Goal: Find specific page/section: Find specific page/section

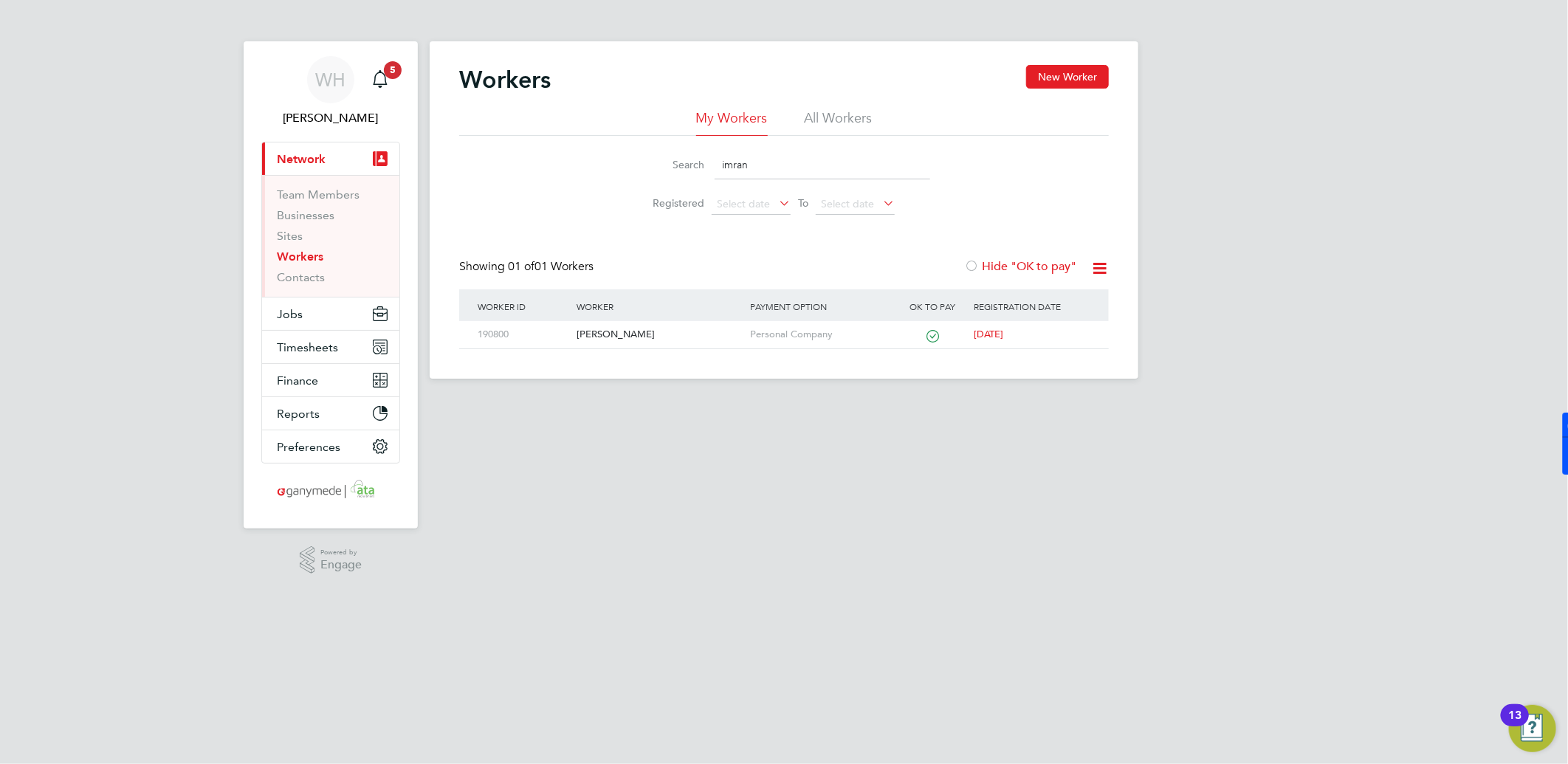
click at [300, 259] on link "Workers" at bounding box center [300, 257] width 46 height 14
click at [746, 168] on input "imran" at bounding box center [822, 165] width 216 height 28
drag, startPoint x: 750, startPoint y: 167, endPoint x: 706, endPoint y: 169, distance: 44.0
click at [706, 169] on div "Search imran" at bounding box center [784, 165] width 292 height 28
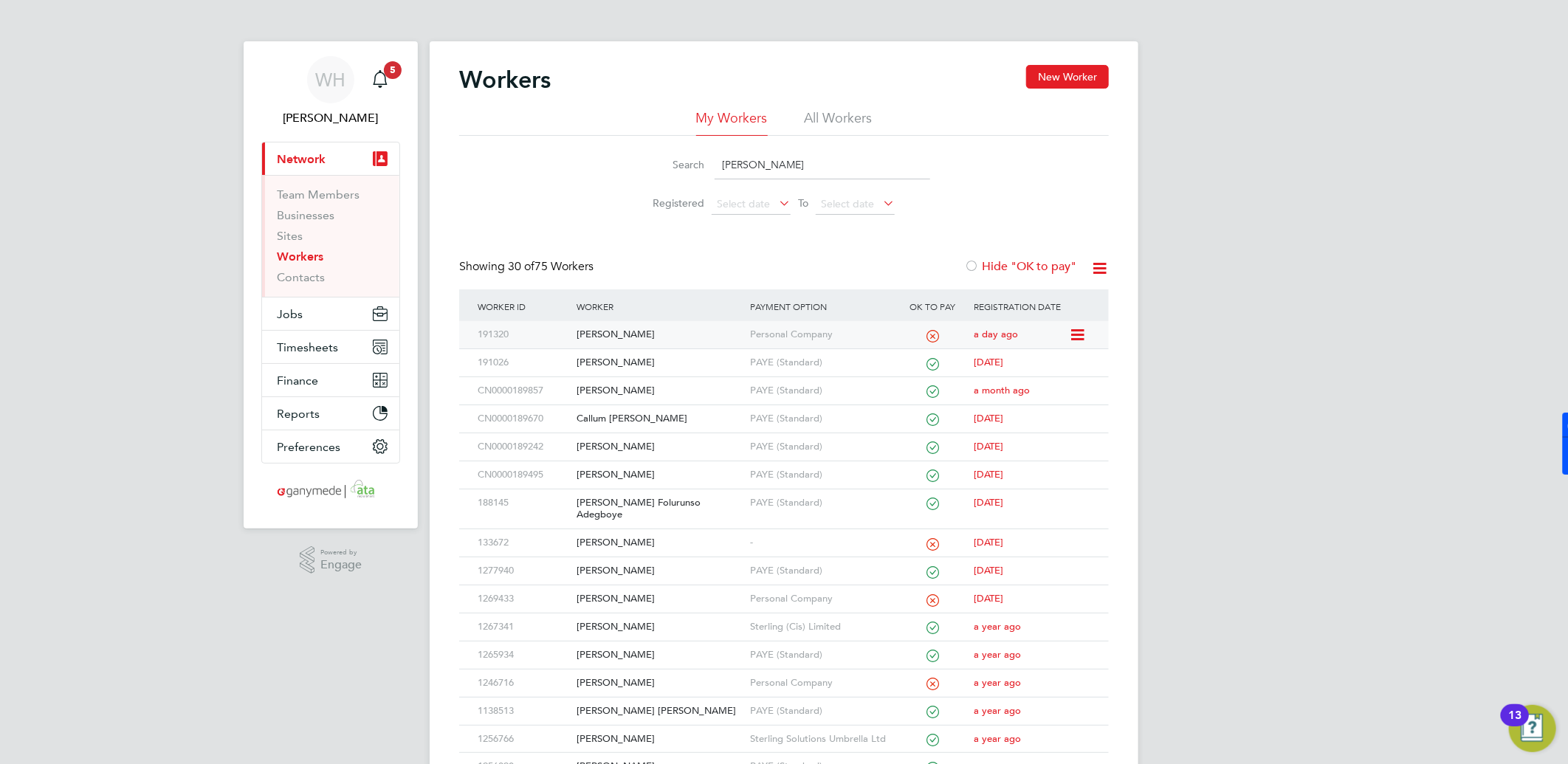
type input "[PERSON_NAME]"
click at [550, 341] on div "191320" at bounding box center [523, 334] width 99 height 27
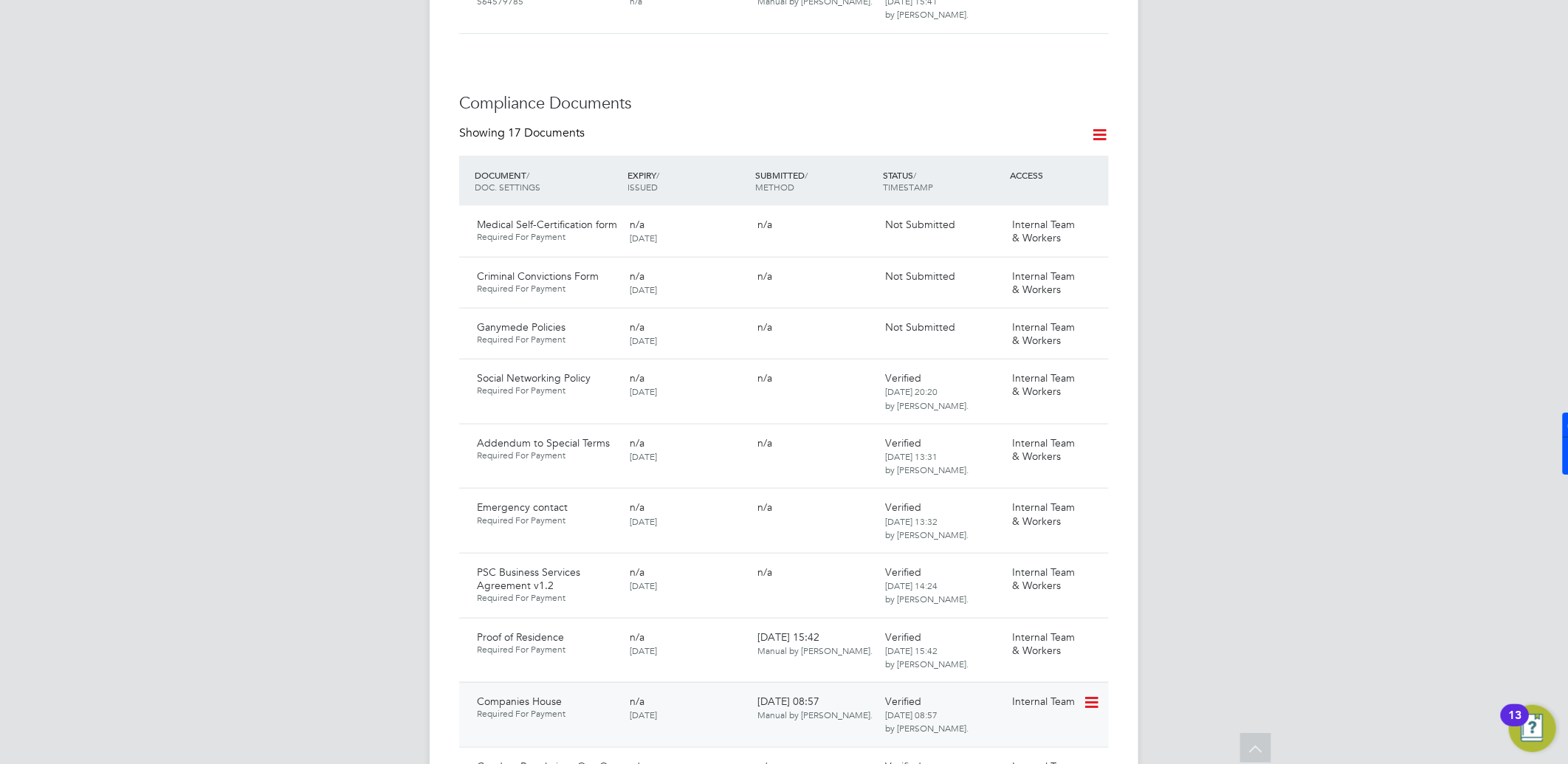
scroll to position [821, 0]
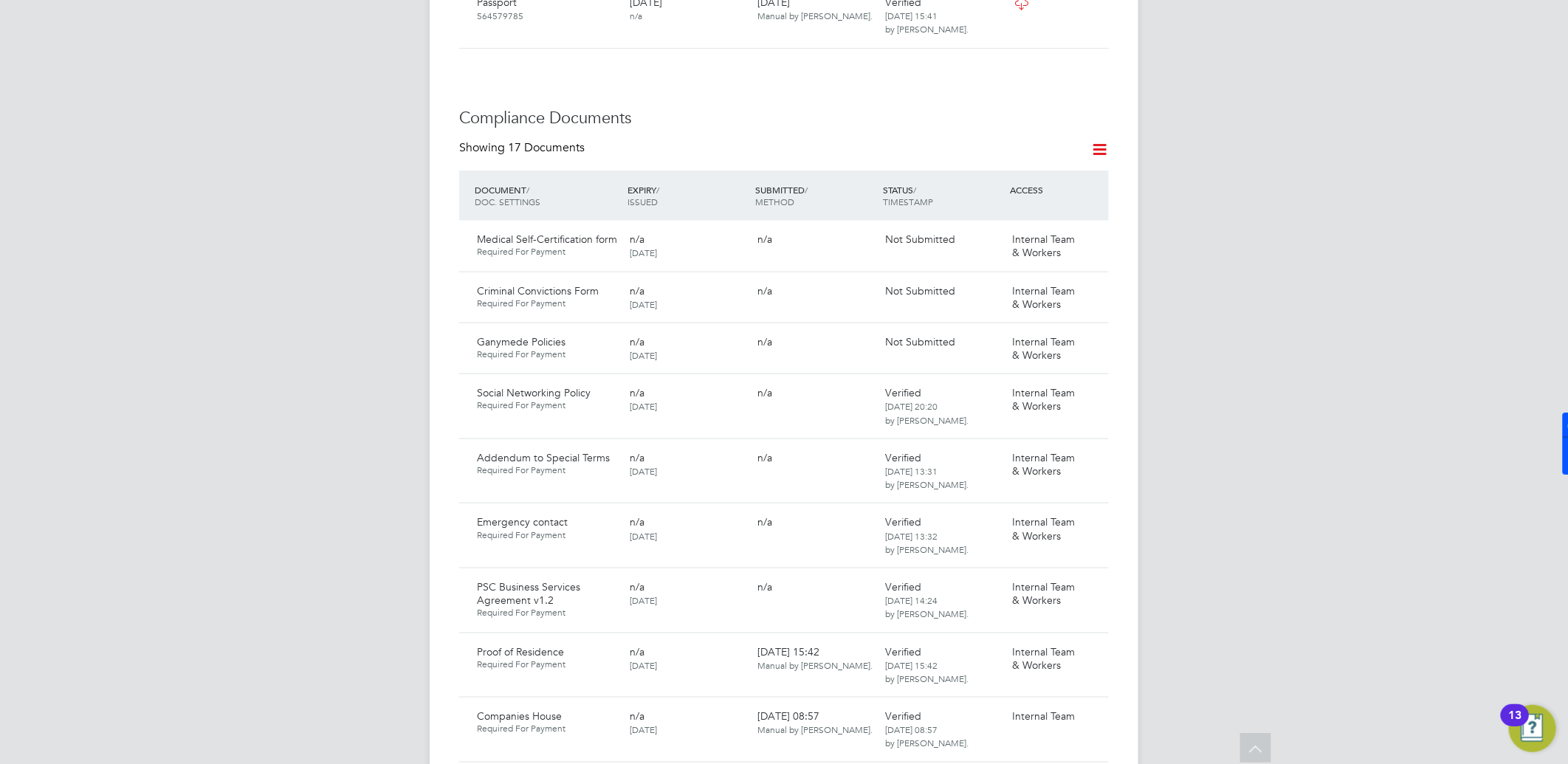
click at [1253, 286] on div "WH William Heath Notifications 5 Applications: Current page: Network Team Membe…" at bounding box center [784, 574] width 1568 height 2789
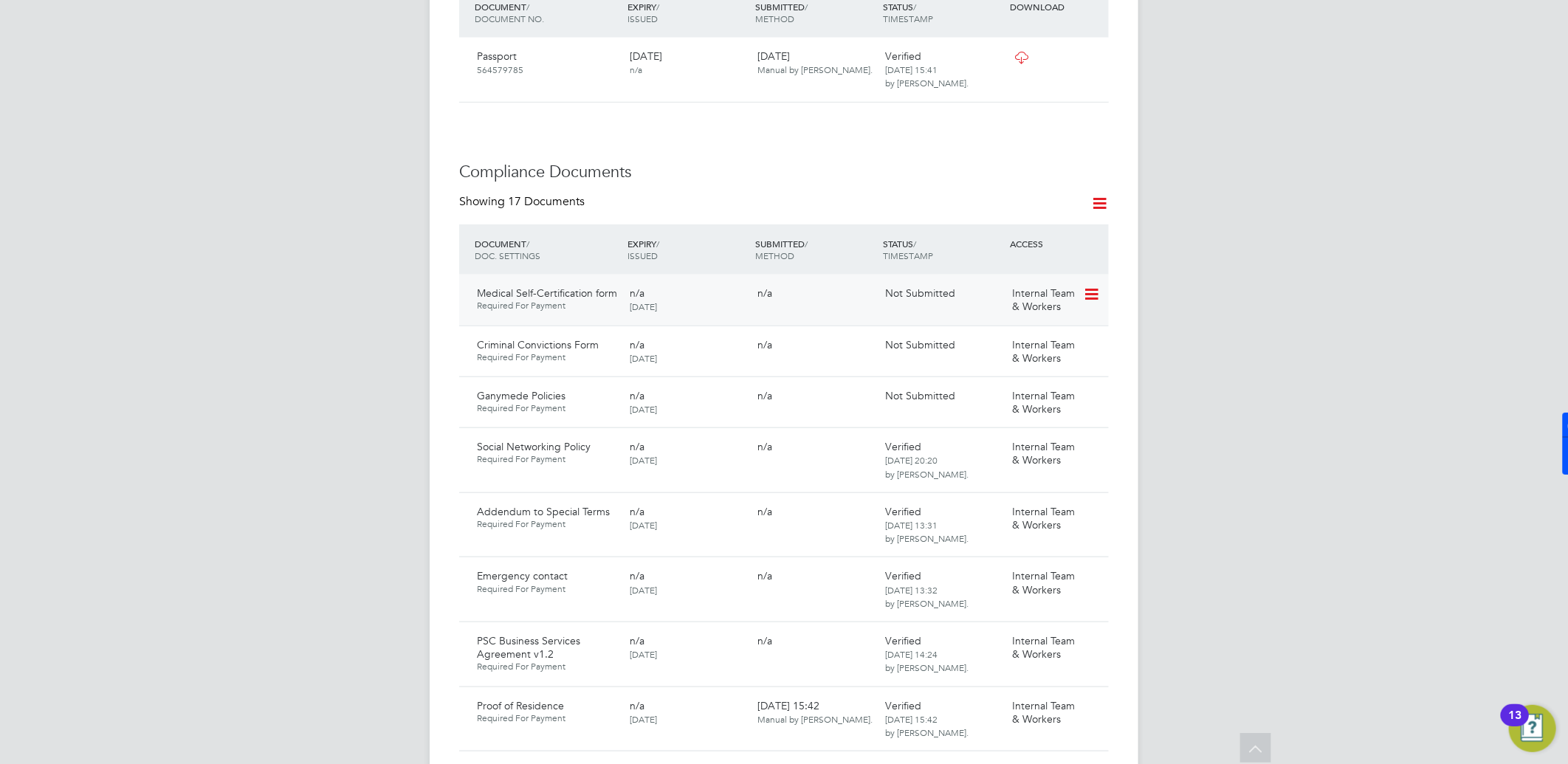
scroll to position [738, 0]
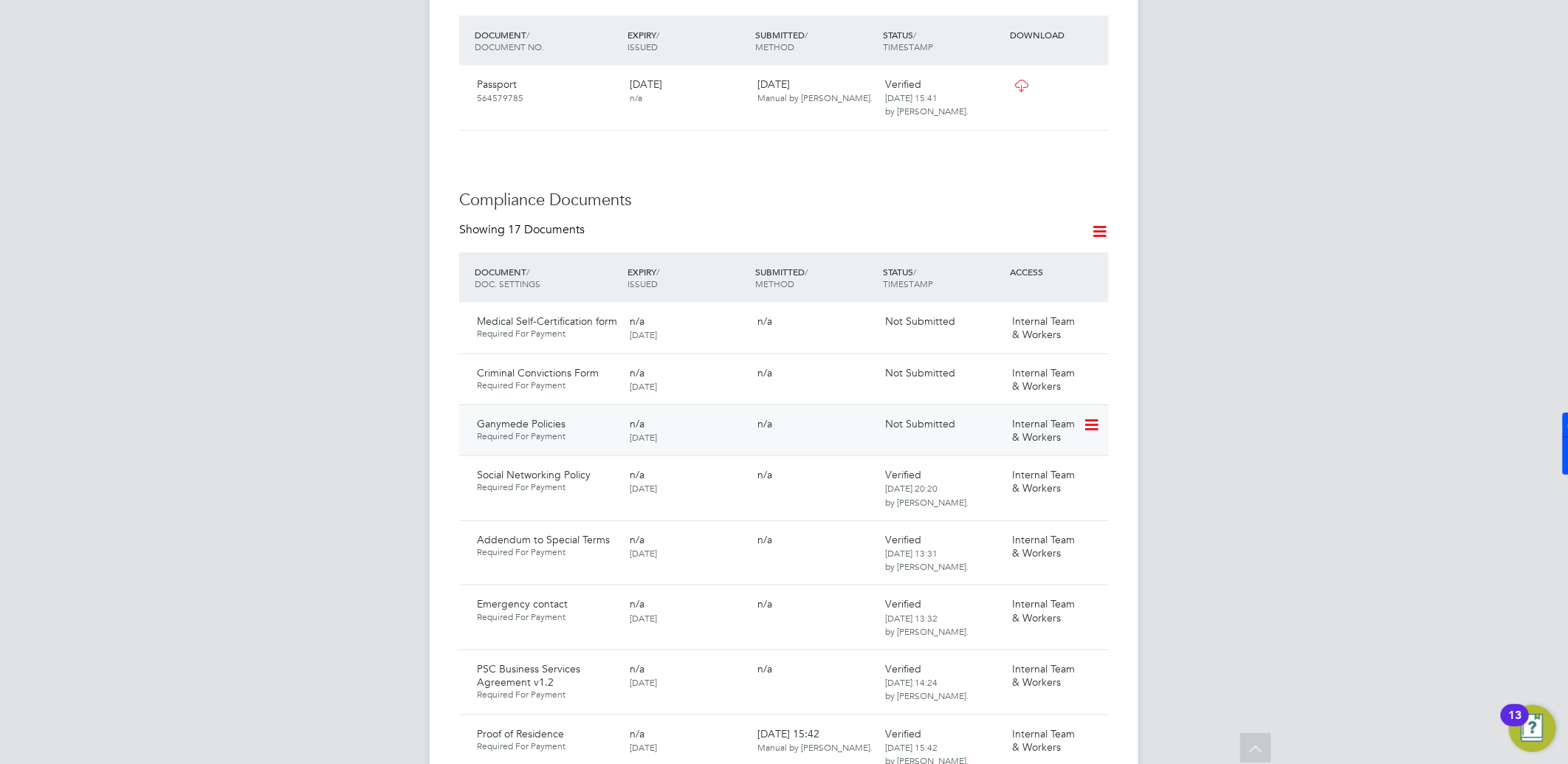
click at [1097, 417] on icon at bounding box center [1090, 425] width 15 height 18
click at [993, 416] on li "View Requested Document" at bounding box center [1026, 419] width 148 height 21
